Goal: Transaction & Acquisition: Purchase product/service

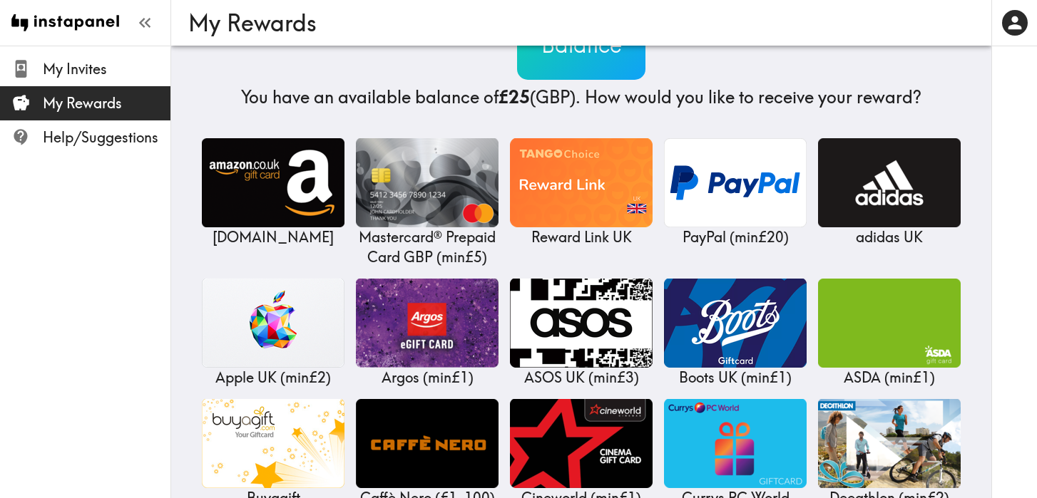
scroll to position [116, 0]
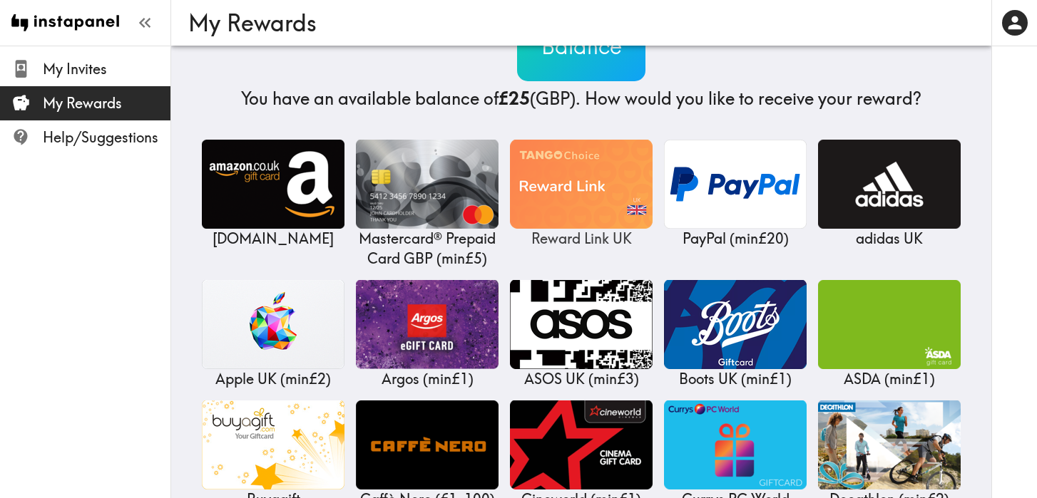
click at [613, 173] on img at bounding box center [581, 184] width 143 height 89
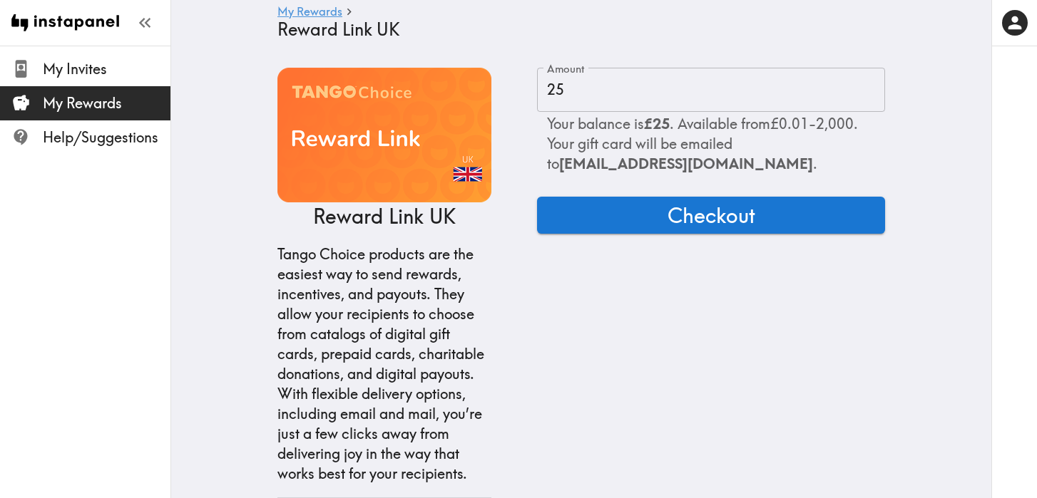
scroll to position [1, 0]
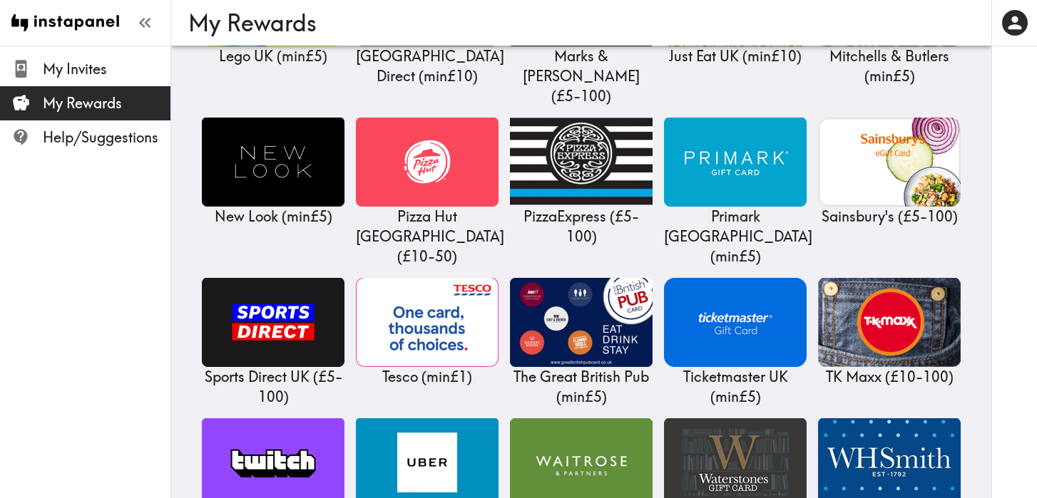
scroll to position [1339, 0]
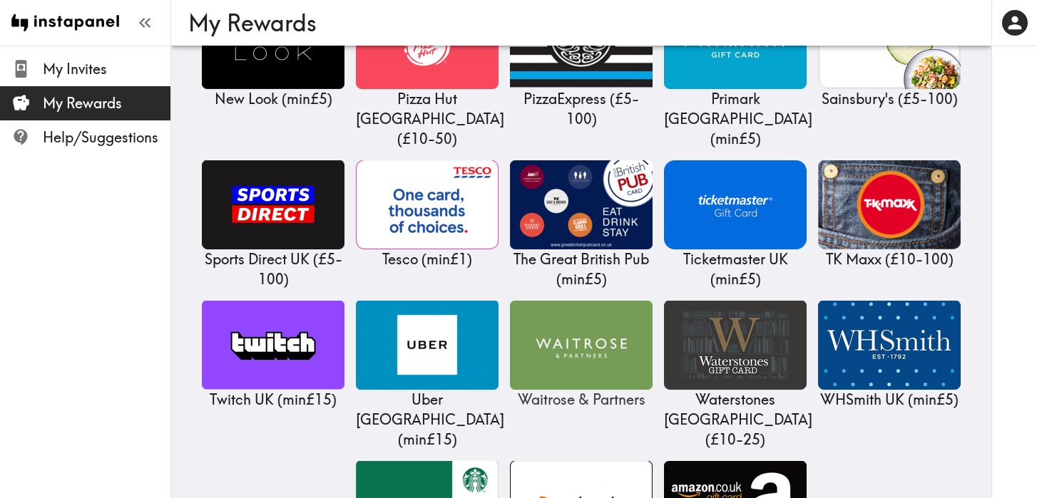
click at [618, 301] on img at bounding box center [581, 345] width 143 height 89
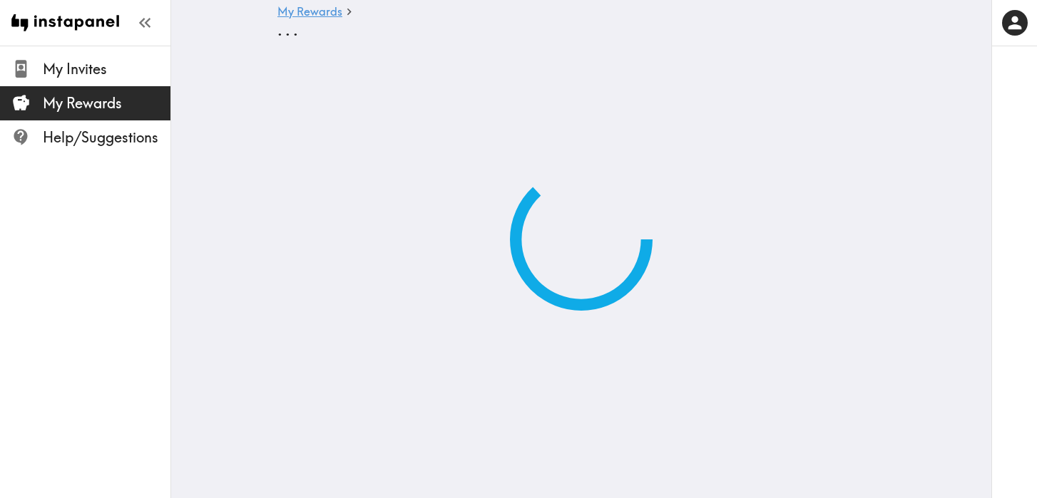
click at [618, 237] on html "Instapanel - My Rewards - . . . My Invites My Rewards Help/Suggestions My Rewar…" at bounding box center [518, 167] width 1037 height 334
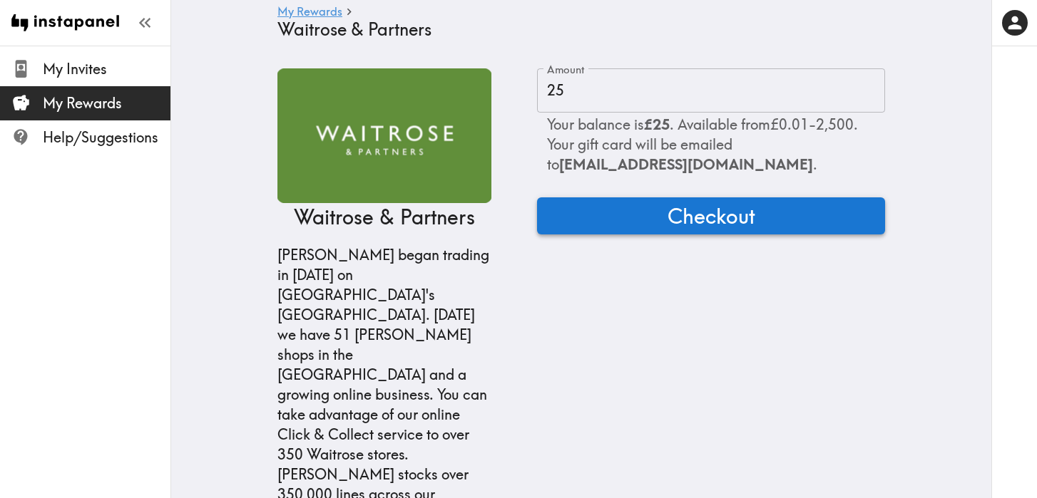
click at [686, 218] on span "Checkout" at bounding box center [711, 216] width 88 height 29
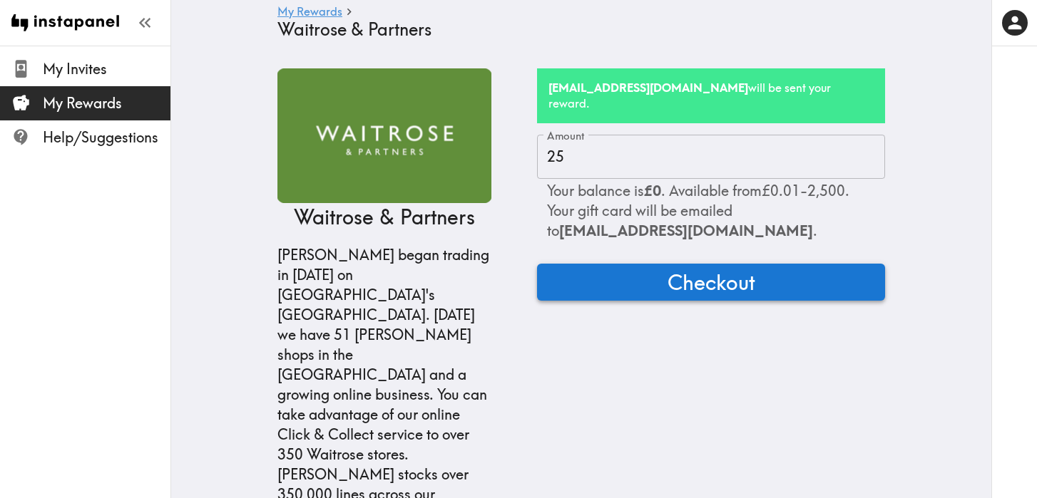
click at [624, 268] on button "Checkout" at bounding box center [711, 282] width 348 height 37
